Goal: Task Accomplishment & Management: Use online tool/utility

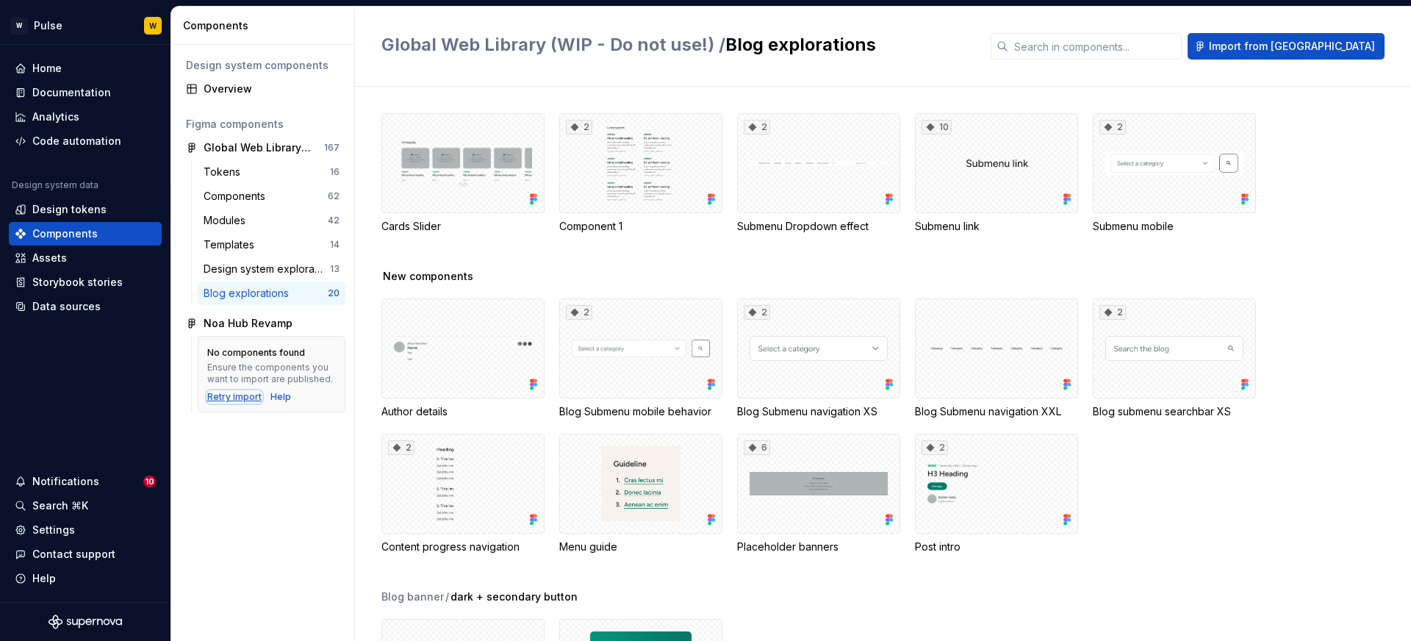
click at [234, 399] on div "Retry import" at bounding box center [234, 397] width 54 height 12
click at [230, 323] on div "Noa Hub Revamp" at bounding box center [248, 323] width 89 height 15
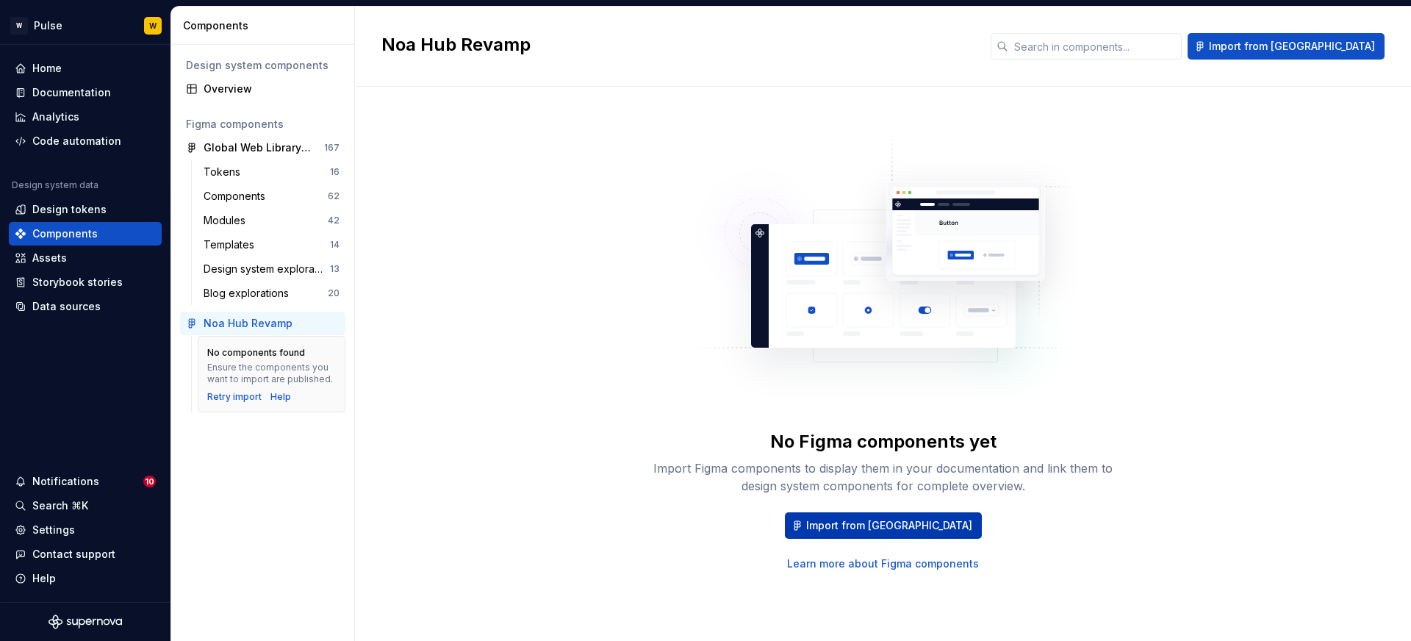
click at [865, 530] on span "Import from [GEOGRAPHIC_DATA]" at bounding box center [889, 525] width 166 height 15
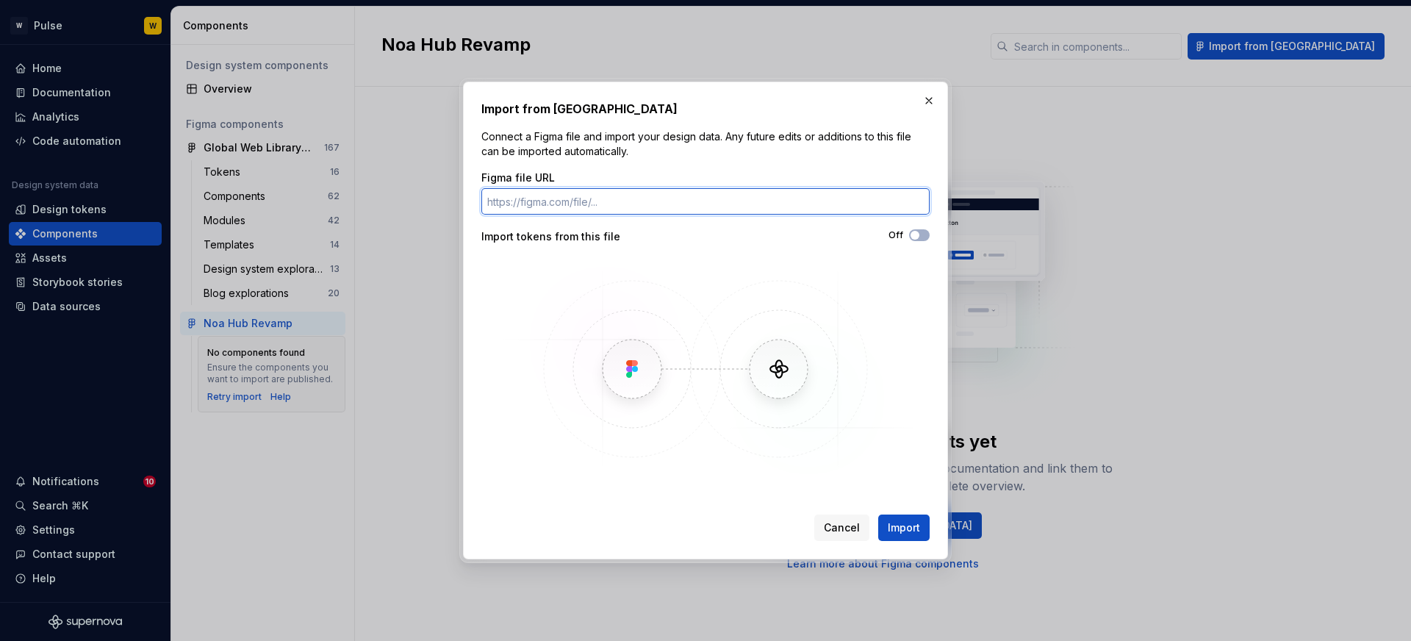
paste input "https://www.figma.com/design/42FvmkAlLeGukIMHnCMSvr/Noa-Hub-Revamp?node-id=360-…"
type input "https://www.figma.com/design/42FvmkAlLeGukIMHnCMSvr/Noa-Hub-Revamp?node-id=360-…"
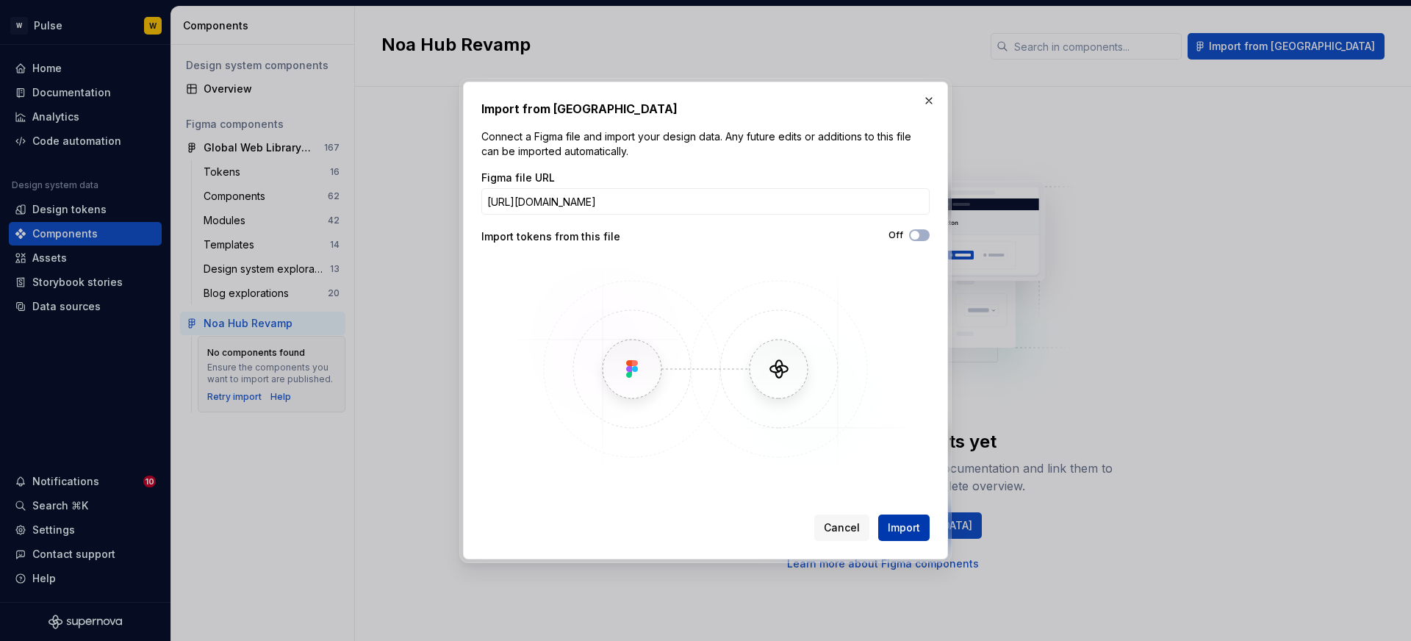
scroll to position [0, 0]
click at [899, 516] on button "Import" at bounding box center [903, 527] width 51 height 26
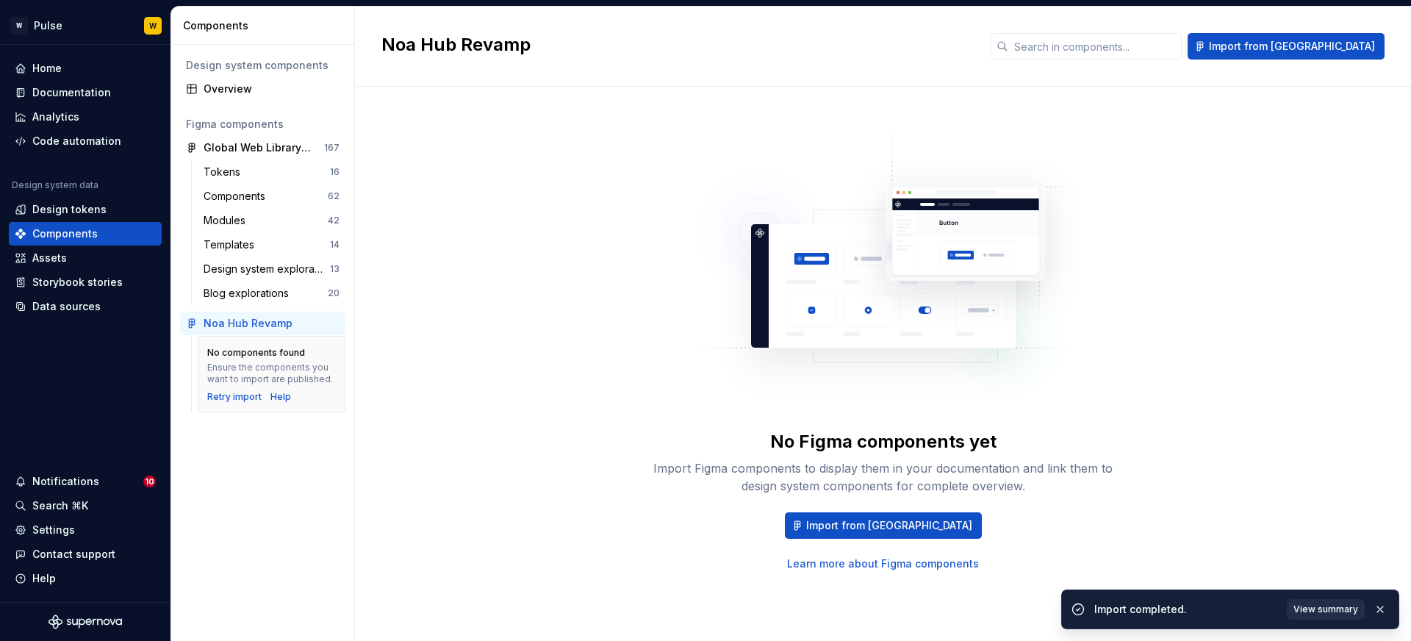
click at [1322, 606] on span "View summary" at bounding box center [1325, 609] width 65 height 12
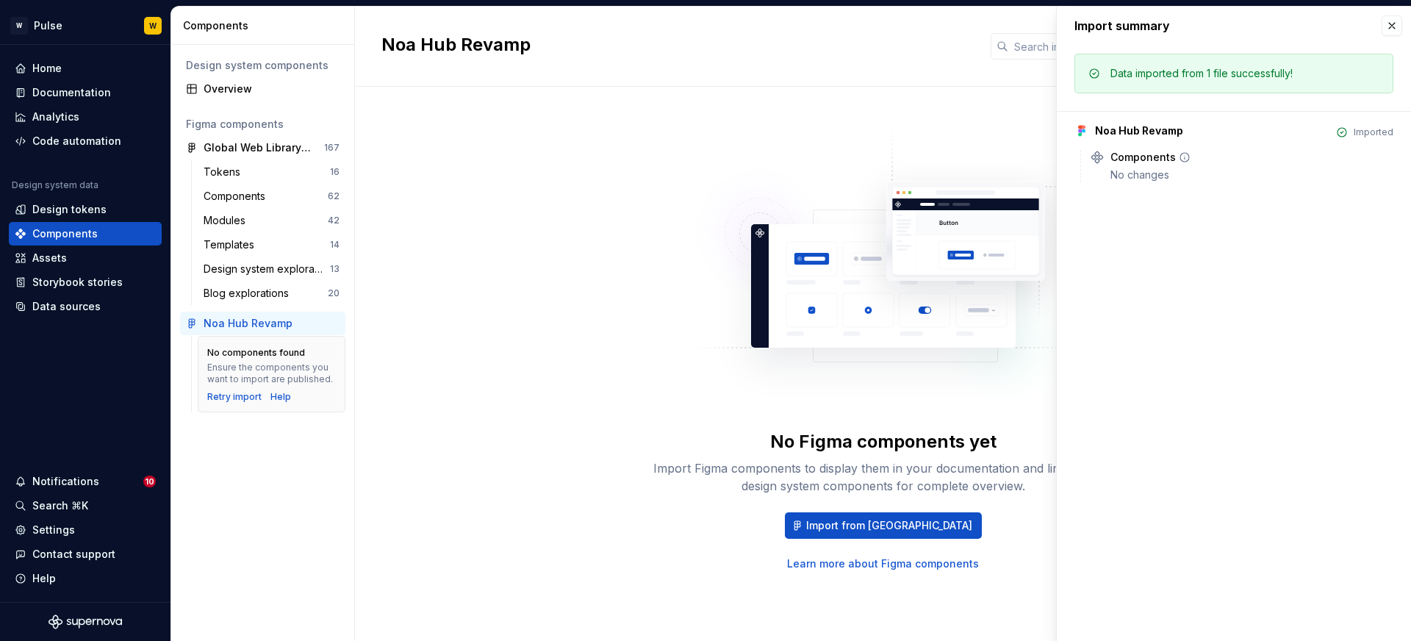
click at [1170, 162] on div "Components" at bounding box center [1142, 157] width 65 height 15
click at [1146, 160] on div "Components" at bounding box center [1142, 157] width 65 height 15
click at [1097, 159] on icon at bounding box center [1096, 156] width 11 height 11
click at [1186, 158] on icon at bounding box center [1184, 157] width 9 height 9
drag, startPoint x: 1350, startPoint y: 133, endPoint x: 1335, endPoint y: 133, distance: 15.4
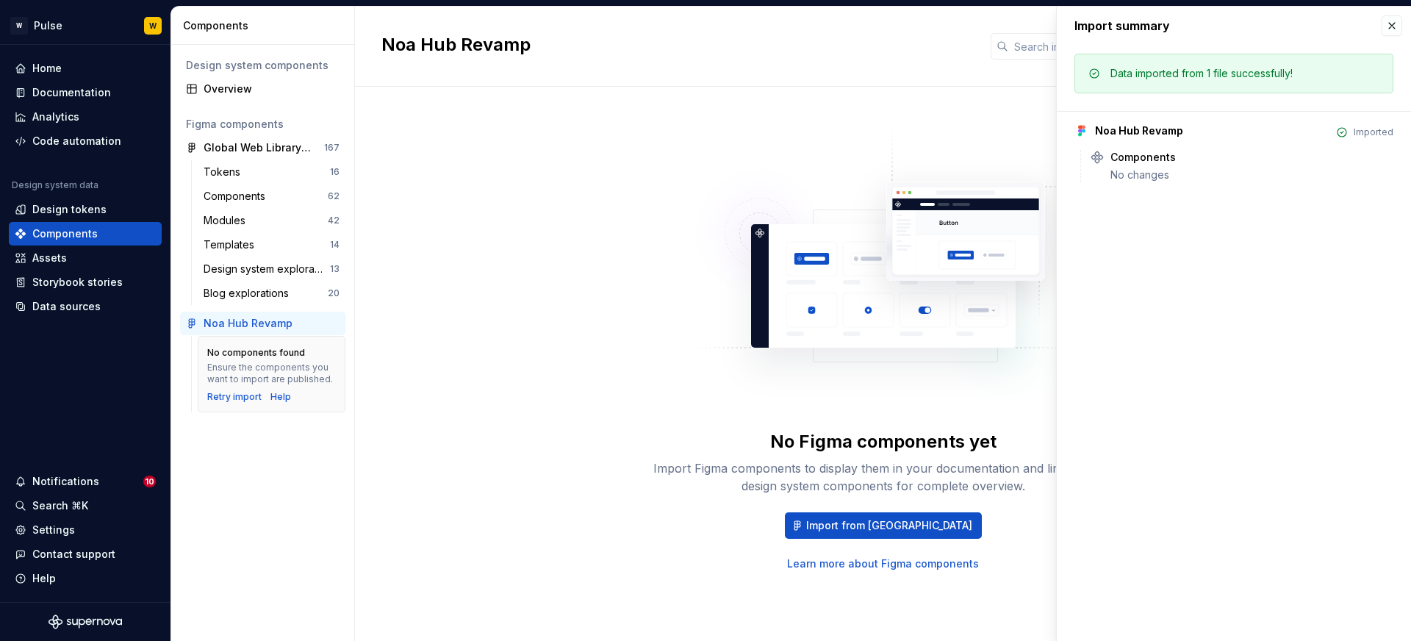
click at [1349, 133] on div "Imported" at bounding box center [1364, 132] width 57 height 12
click at [1396, 20] on button "button" at bounding box center [1392, 25] width 21 height 21
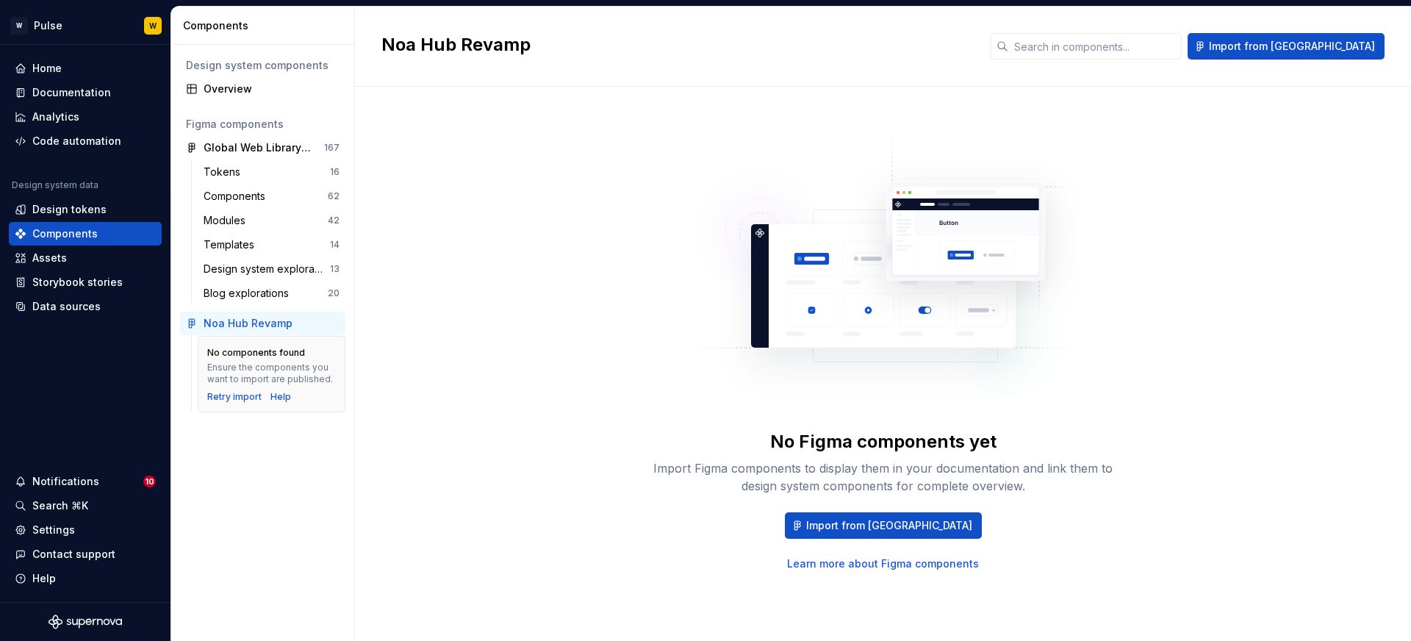
click at [304, 317] on div "Noa Hub Revamp" at bounding box center [272, 323] width 136 height 15
drag, startPoint x: 176, startPoint y: 326, endPoint x: 187, endPoint y: 324, distance: 10.5
click at [180, 326] on div "Design system components Overview Figma components Global Web Library (WIP - Do…" at bounding box center [262, 343] width 183 height 596
click at [187, 324] on icon at bounding box center [192, 323] width 12 height 12
click at [245, 91] on div "Overview" at bounding box center [272, 89] width 136 height 15
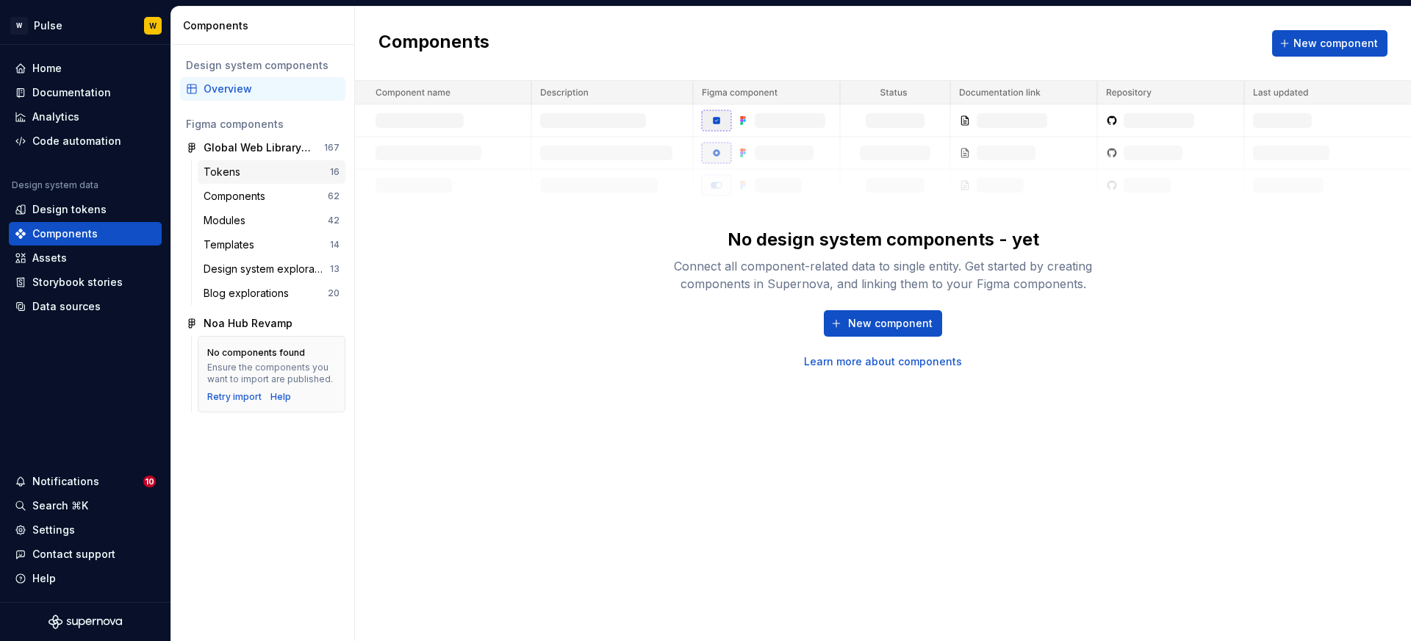
click at [218, 165] on div "Tokens" at bounding box center [225, 172] width 43 height 15
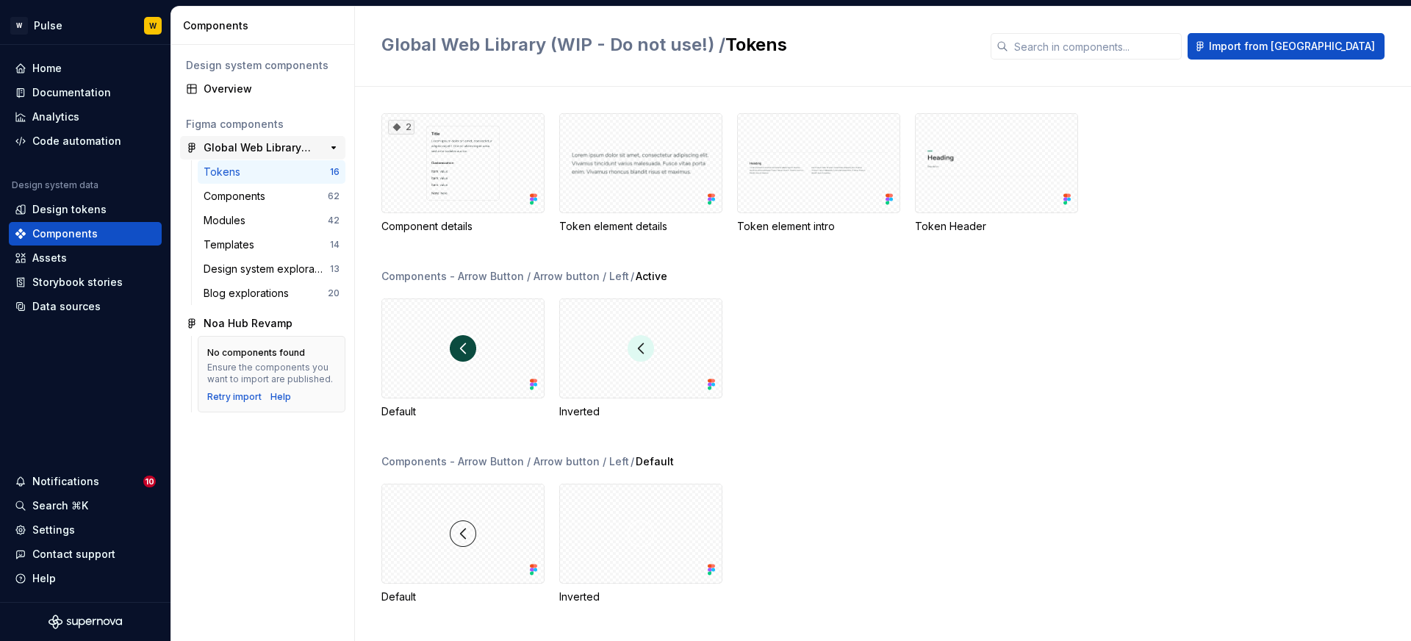
click at [242, 148] on div "Global Web Library (WIP - Do not use!)" at bounding box center [258, 147] width 109 height 15
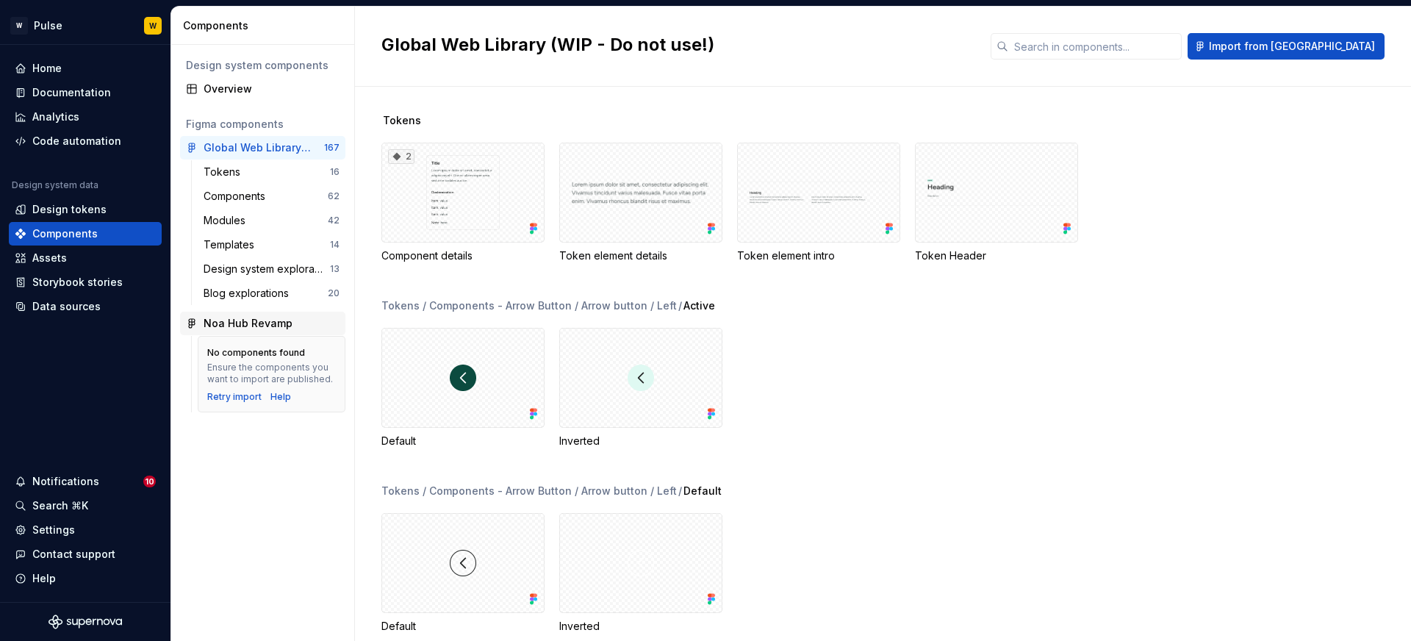
click at [229, 326] on div "Noa Hub Revamp" at bounding box center [248, 323] width 89 height 15
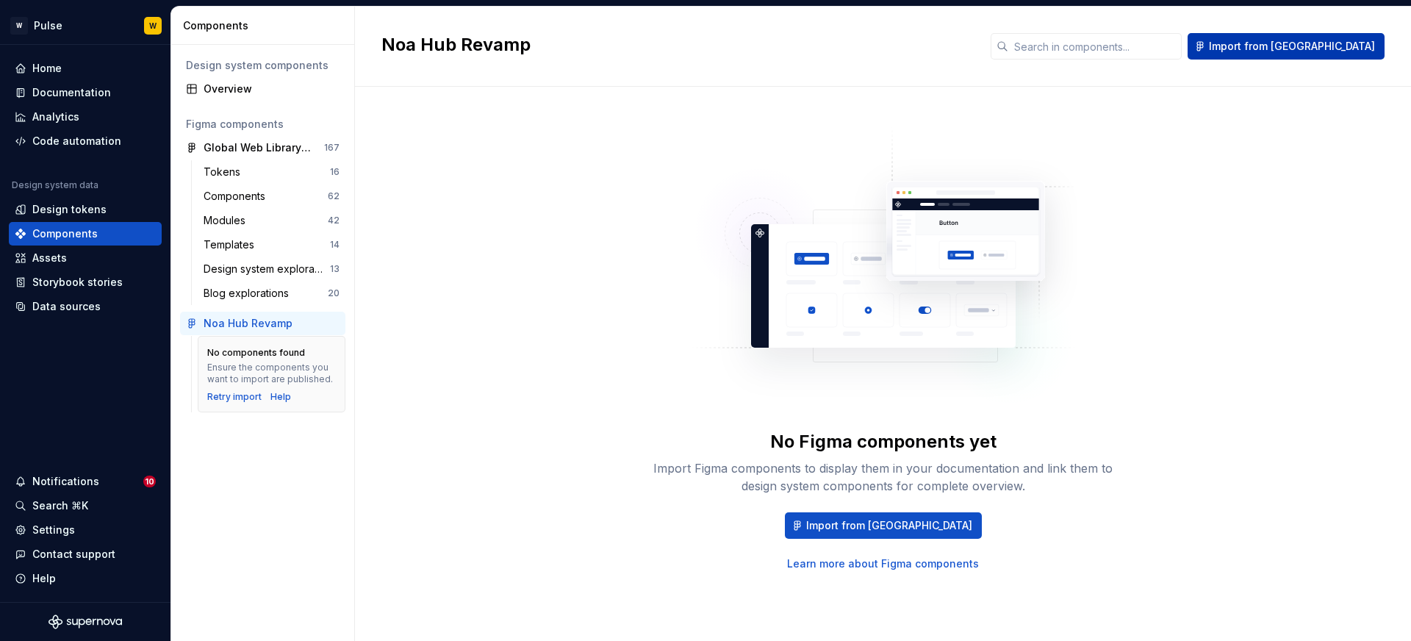
click at [1357, 48] on span "Import from [GEOGRAPHIC_DATA]" at bounding box center [1292, 46] width 166 height 15
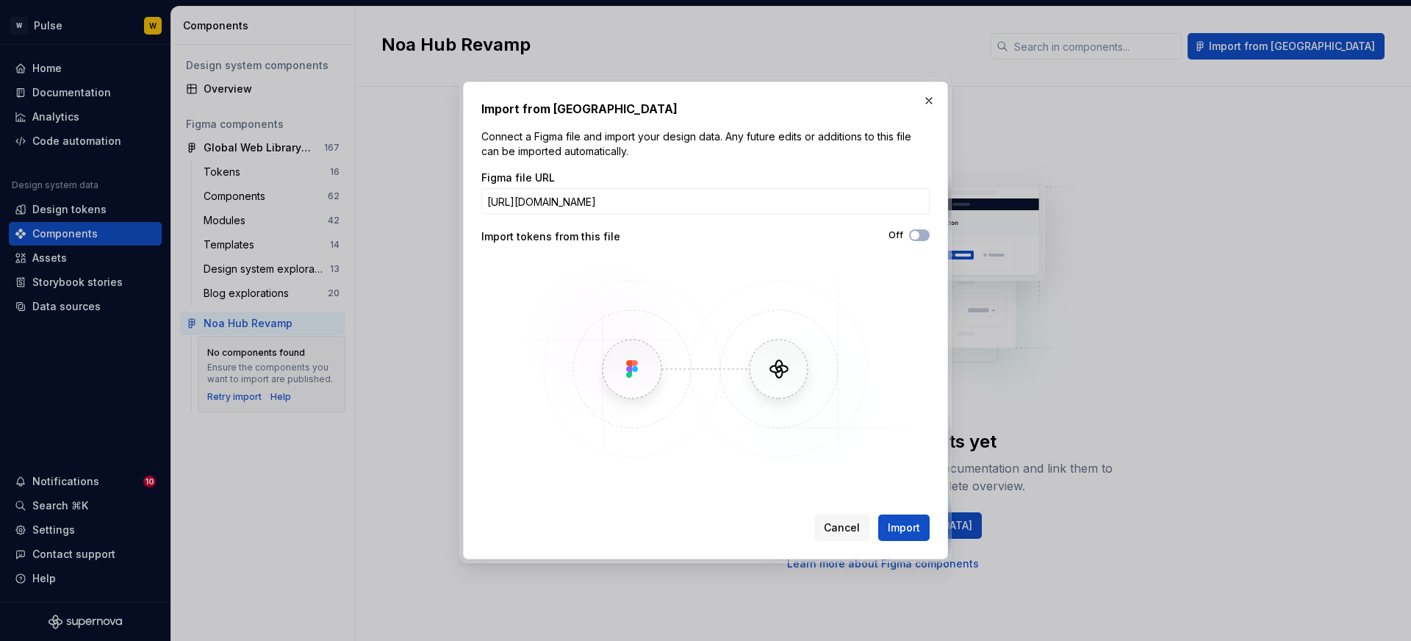
scroll to position [0, 88]
type input "https://www.figma.com/design/42FvmkAlLeGukIMHnCMSvr/Noa-Hub-Revamp?node-id=360-…"
click at [912, 525] on span "Import" at bounding box center [904, 527] width 32 height 15
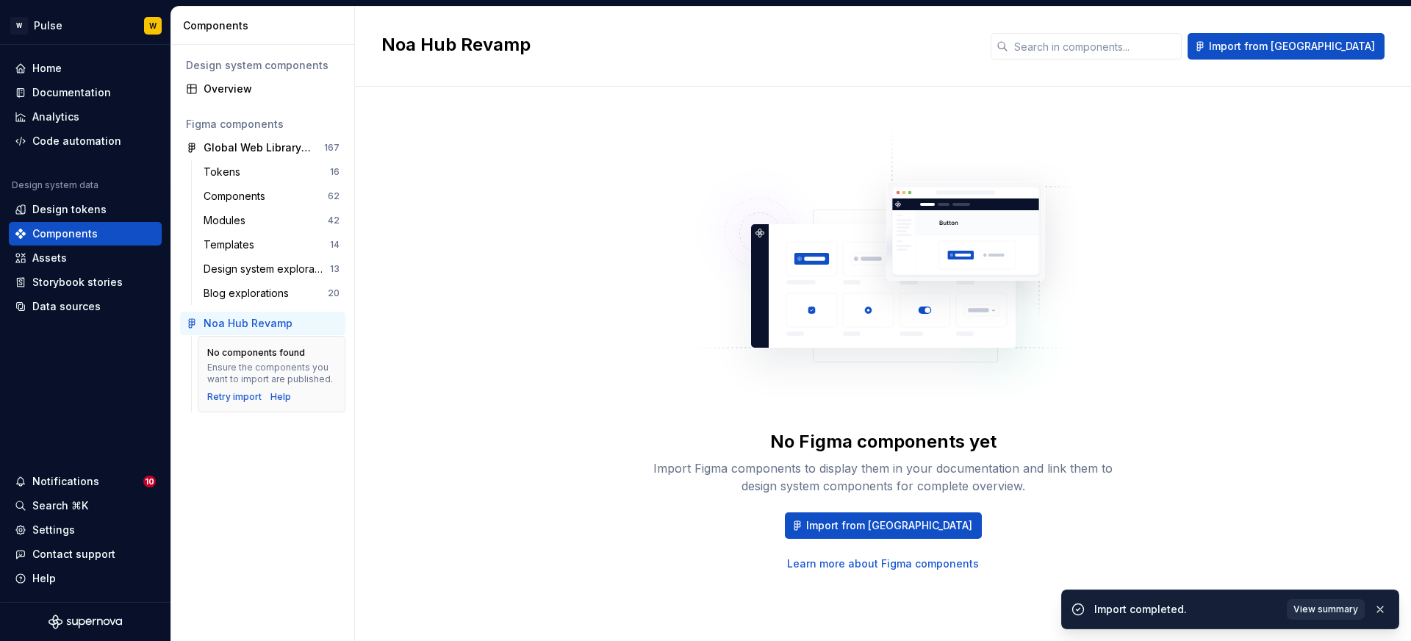
click at [1304, 608] on span "View summary" at bounding box center [1325, 609] width 65 height 12
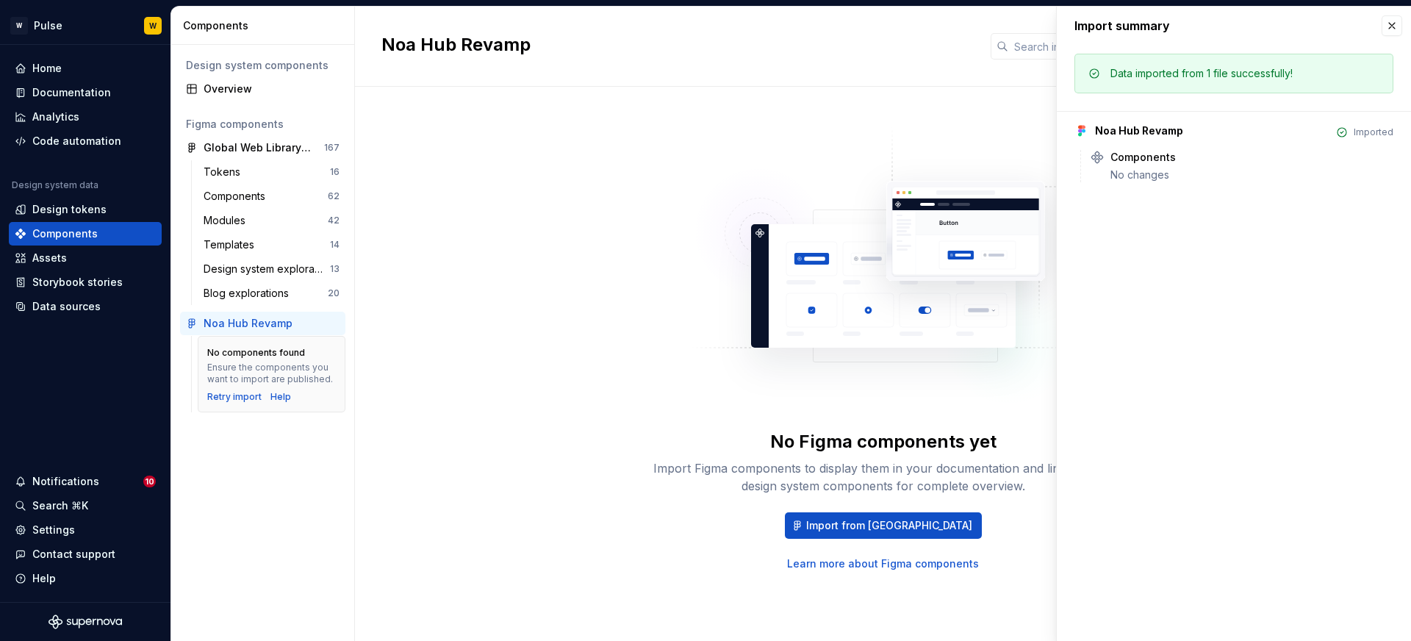
drag, startPoint x: 428, startPoint y: 465, endPoint x: 417, endPoint y: 462, distance: 11.4
click at [428, 465] on div "No Figma components yet Import Figma components to display them in your documen…" at bounding box center [882, 349] width 1003 height 472
click at [235, 399] on div "Retry import" at bounding box center [234, 397] width 54 height 12
click at [1385, 35] on button "button" at bounding box center [1392, 25] width 21 height 21
